Goal: Transaction & Acquisition: Purchase product/service

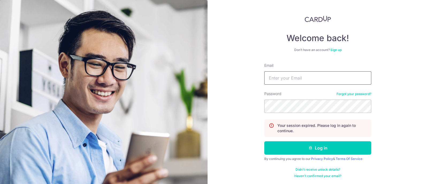
click at [294, 81] on input "Email" at bounding box center [317, 77] width 107 height 13
type input "[EMAIL_ADDRESS][DOMAIN_NAME]"
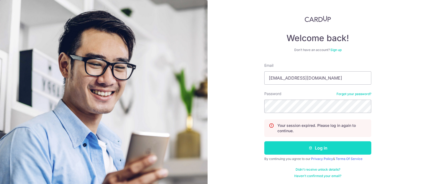
click at [305, 148] on button "Log in" at bounding box center [317, 148] width 107 height 13
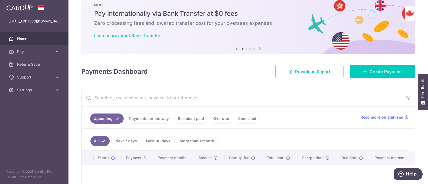
scroll to position [14, 0]
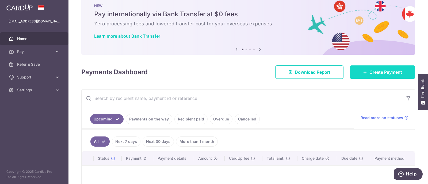
click at [370, 74] on span "Create Payment" at bounding box center [386, 72] width 33 height 6
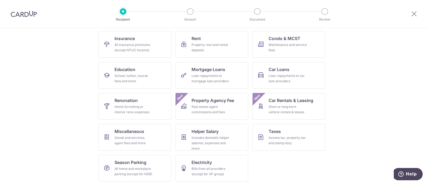
scroll to position [55, 0]
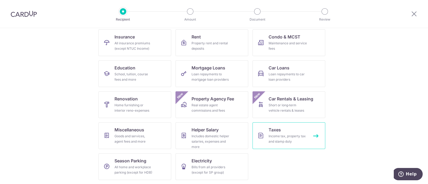
click at [278, 136] on div "Income tax, property tax and stamp duty" at bounding box center [288, 139] width 39 height 11
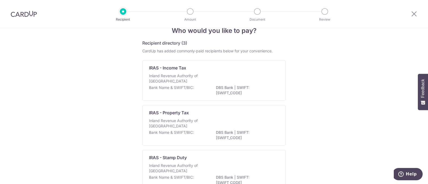
scroll to position [48, 0]
